Goal: Task Accomplishment & Management: Use online tool/utility

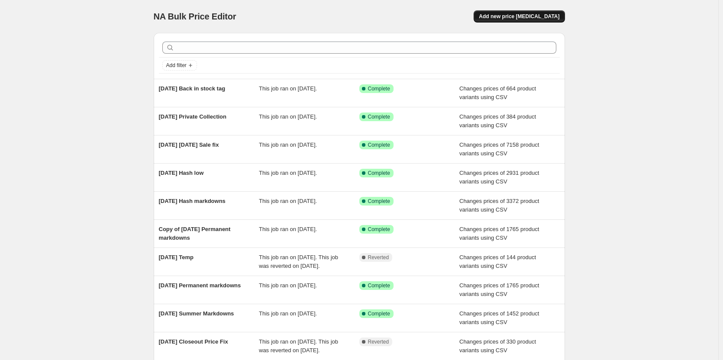
click at [559, 19] on span "Add new price [MEDICAL_DATA]" at bounding box center [519, 16] width 81 height 7
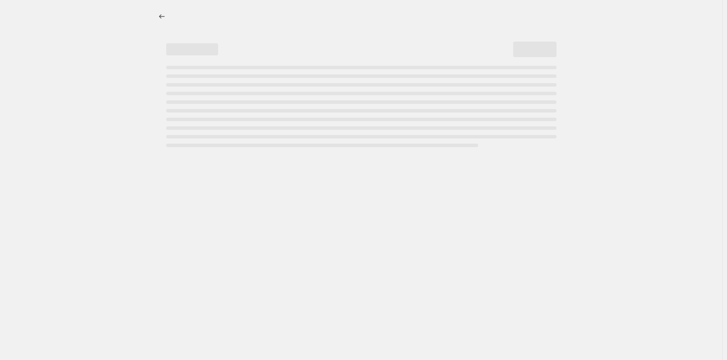
select select "percentage"
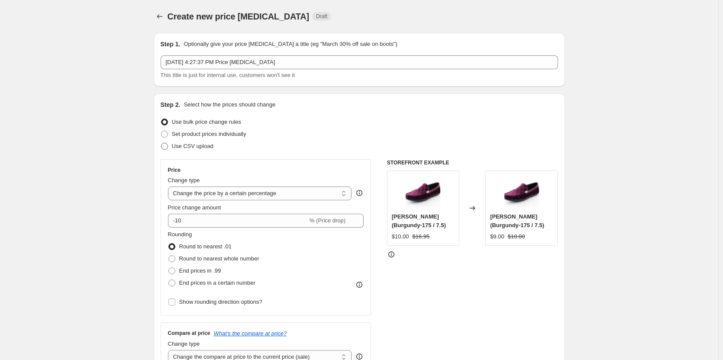
click at [171, 152] on label "Use CSV upload" at bounding box center [187, 146] width 53 height 12
click at [161, 143] on input "Use CSV upload" at bounding box center [161, 143] width 0 height 0
radio input "true"
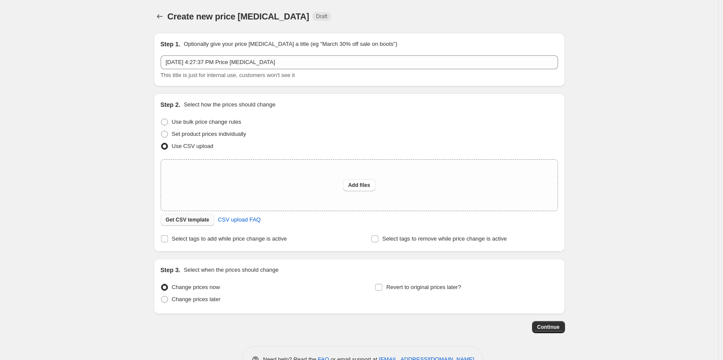
click at [184, 219] on span "Get CSV template" at bounding box center [188, 219] width 44 height 7
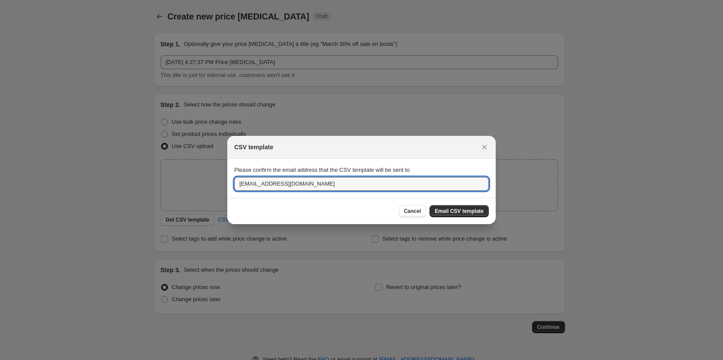
drag, startPoint x: 265, startPoint y: 190, endPoint x: 197, endPoint y: 191, distance: 68.4
type input "[PERSON_NAME][EMAIL_ADDRESS][DOMAIN_NAME]"
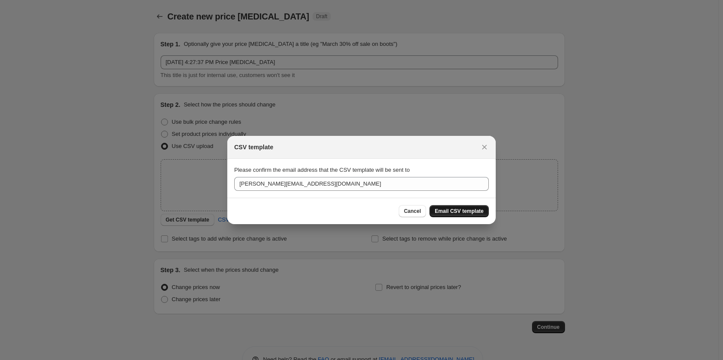
click at [450, 211] on span "Email CSV template" at bounding box center [459, 211] width 49 height 7
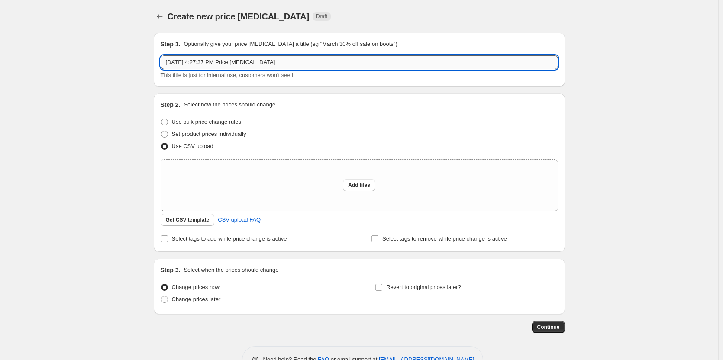
drag, startPoint x: 204, startPoint y: 63, endPoint x: 235, endPoint y: 63, distance: 30.3
click at [235, 63] on input "[DATE] 4:27:37 PM Price [MEDICAL_DATA]" at bounding box center [359, 62] width 397 height 14
type input "[DATE] Price [MEDICAL_DATA]"
click at [355, 169] on div "Add files" at bounding box center [359, 185] width 397 height 51
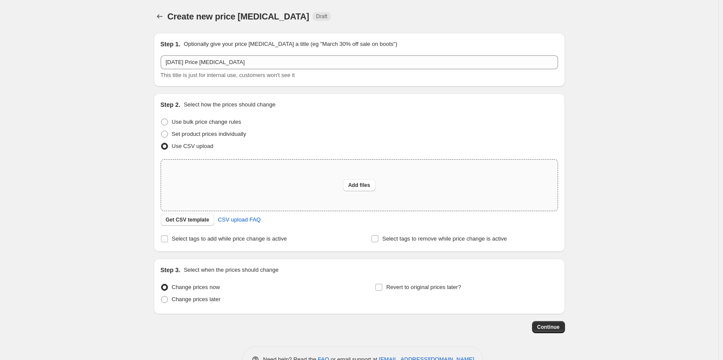
type input "C:\fakepath\IF price change art.csv"
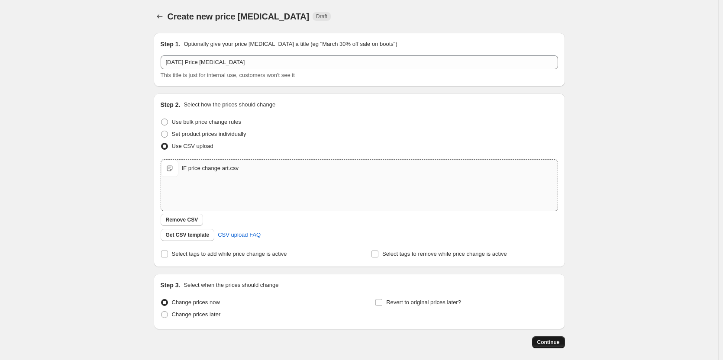
click at [555, 340] on span "Continue" at bounding box center [548, 342] width 23 height 7
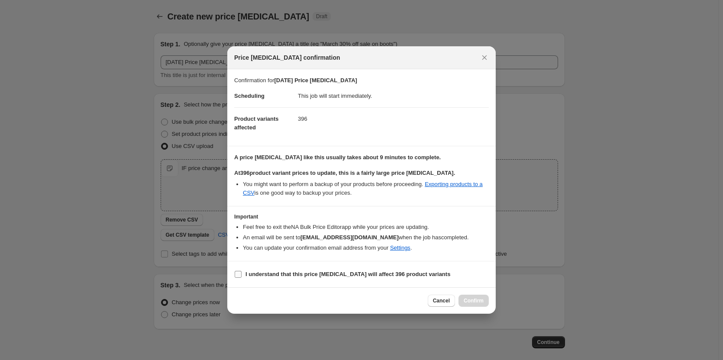
click at [247, 279] on label "I understand that this price [MEDICAL_DATA] will affect 396 product variants" at bounding box center [342, 274] width 216 height 12
click at [242, 278] on input "I understand that this price [MEDICAL_DATA] will affect 396 product variants" at bounding box center [238, 274] width 7 height 7
checkbox input "true"
click at [481, 300] on span "Confirm" at bounding box center [474, 300] width 20 height 7
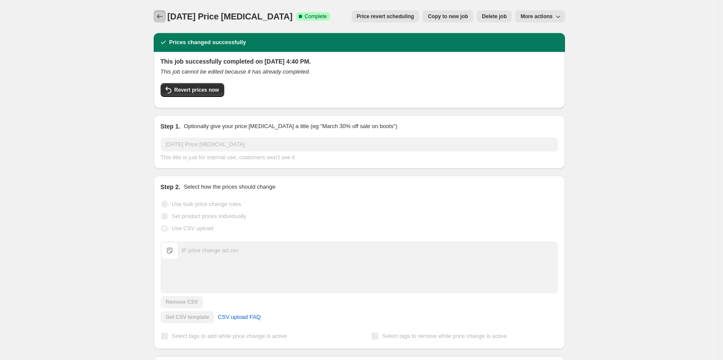
click at [161, 16] on icon "Price change jobs" at bounding box center [159, 16] width 9 height 9
